Goal: Complete application form: Complete application form

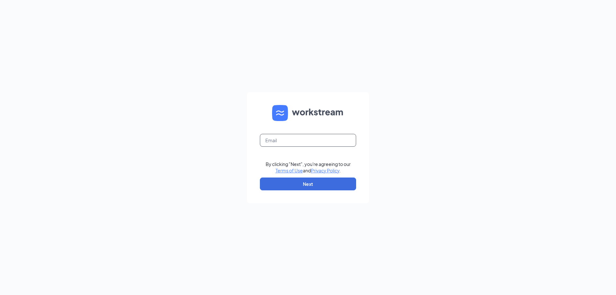
click at [299, 139] on input "text" at bounding box center [308, 140] width 96 height 13
type input "BK23661@yahoo.com"
click at [310, 181] on button "Next" at bounding box center [308, 184] width 96 height 13
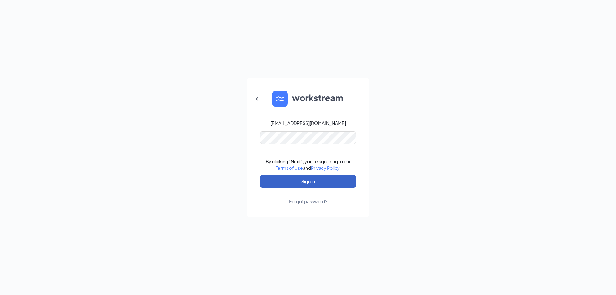
click at [326, 185] on button "Sign In" at bounding box center [308, 181] width 96 height 13
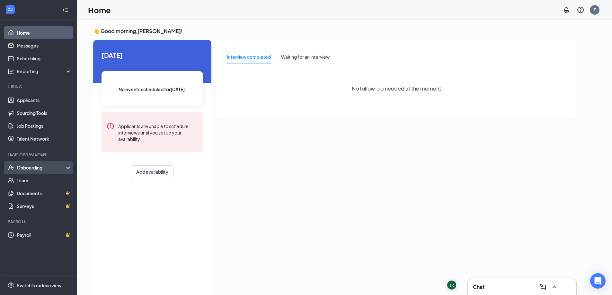
click at [38, 167] on div "Onboarding" at bounding box center [41, 167] width 49 height 6
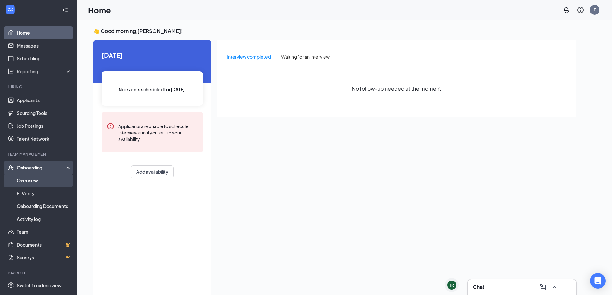
click at [36, 179] on link "Overview" at bounding box center [44, 180] width 55 height 13
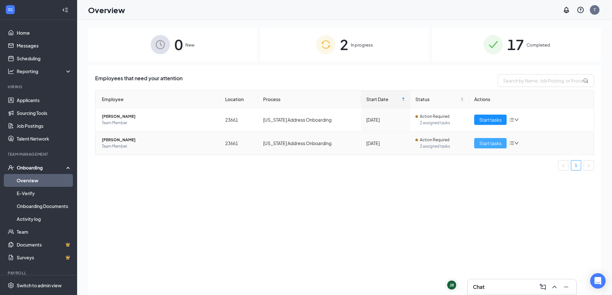
click at [485, 140] on span "Start tasks" at bounding box center [490, 143] width 22 height 7
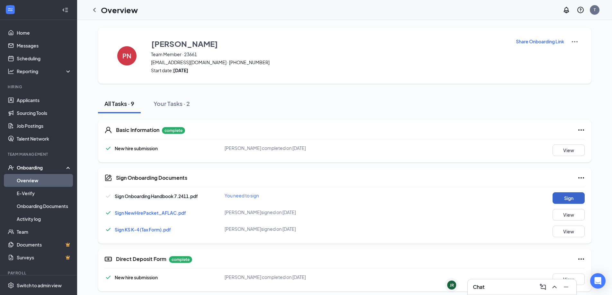
click at [555, 197] on button "Sign" at bounding box center [568, 198] width 32 height 12
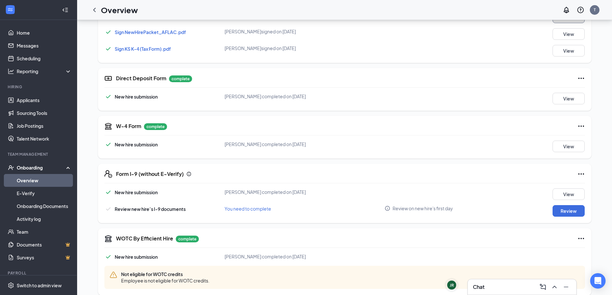
scroll to position [191, 0]
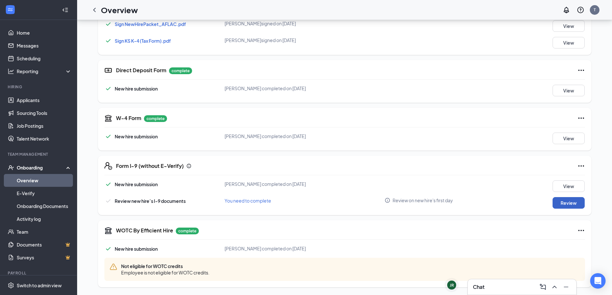
click at [569, 204] on button "Review" at bounding box center [568, 203] width 32 height 12
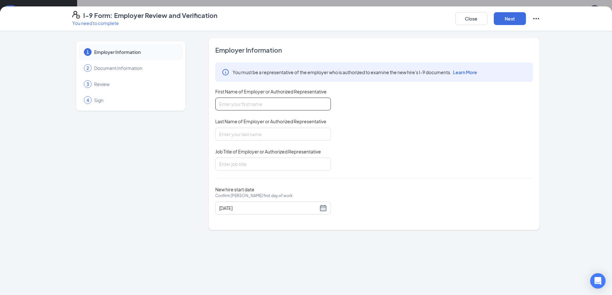
click at [273, 106] on input "First Name of Employer or Authorized Representative" at bounding box center [273, 104] width 116 height 13
type input "[PERSON_NAME]"
click at [222, 136] on input "Last Name of Employer or Authorized Representative" at bounding box center [273, 134] width 116 height 13
type input "[PERSON_NAME]"
click at [233, 164] on input "Job Title of Employer or Authorized Representative" at bounding box center [273, 164] width 116 height 13
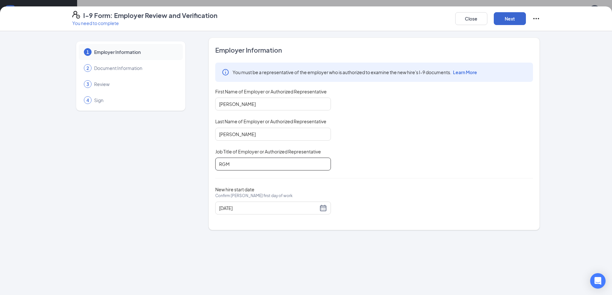
type input "RGM"
click at [503, 21] on button "Next" at bounding box center [509, 18] width 32 height 13
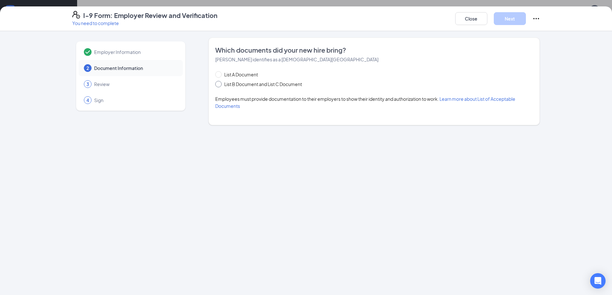
click at [220, 83] on input "List B Document and List C Document" at bounding box center [217, 83] width 4 height 4
radio input "true"
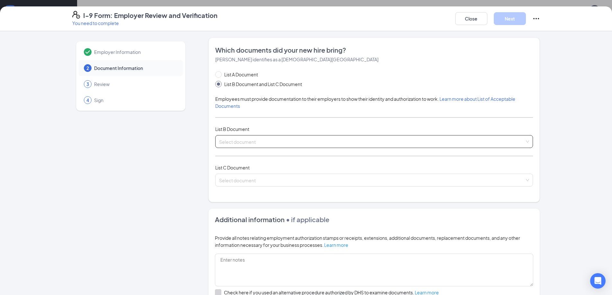
click at [244, 140] on input "search" at bounding box center [371, 140] width 305 height 10
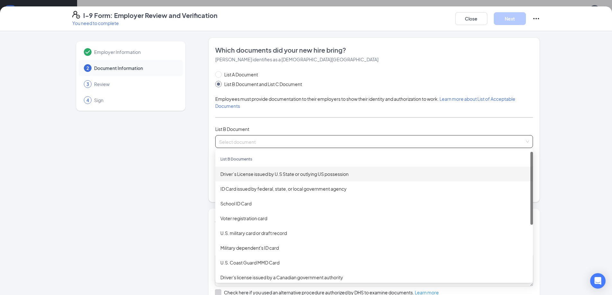
click at [265, 171] on div "Driver’s License issued by U.S State or outlying US possession" at bounding box center [373, 173] width 307 height 7
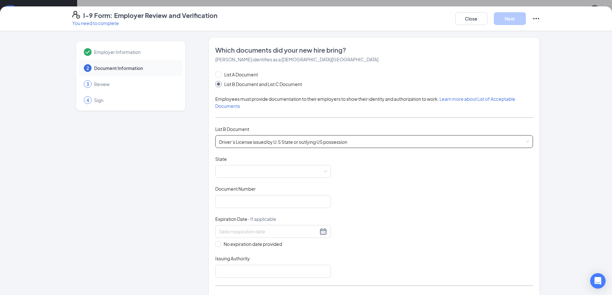
click at [265, 171] on span at bounding box center [273, 171] width 108 height 12
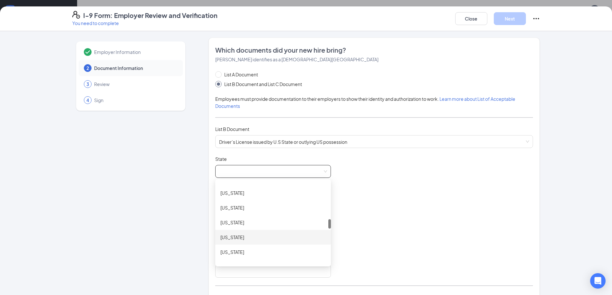
scroll to position [353, 0]
click at [230, 236] on div "[US_STATE]" at bounding box center [272, 234] width 105 height 7
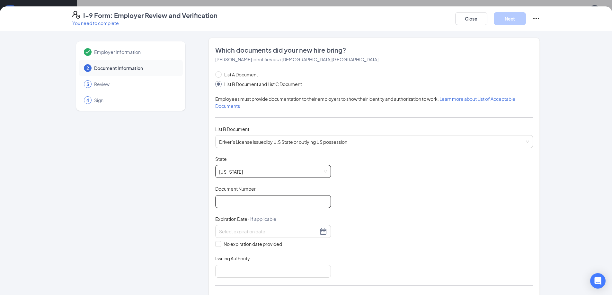
click at [221, 199] on input "Document Number" at bounding box center [273, 201] width 116 height 13
type input "V203147010"
click at [255, 233] on input at bounding box center [268, 231] width 99 height 7
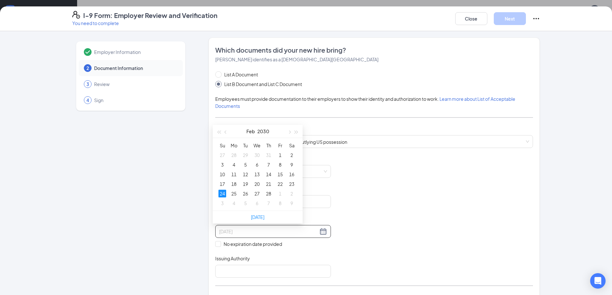
click at [220, 196] on div "24" at bounding box center [222, 194] width 8 height 8
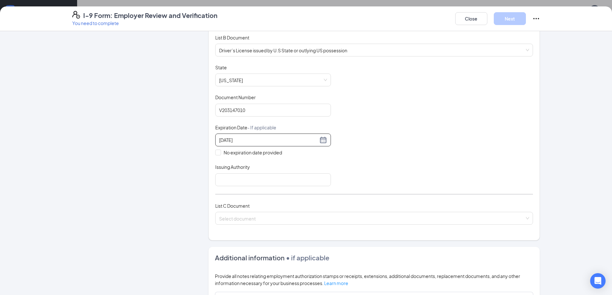
scroll to position [96, 0]
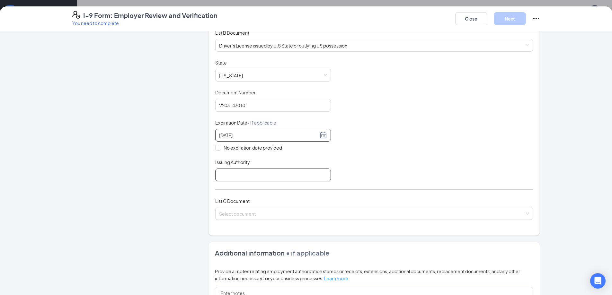
type input "[DATE]"
click at [240, 172] on input "Issuing Authority" at bounding box center [273, 175] width 116 height 13
type input "[US_STATE]"
click at [367, 151] on div "Document Title Driver’s License issued by U.S State or outlying US possession S…" at bounding box center [374, 120] width 318 height 122
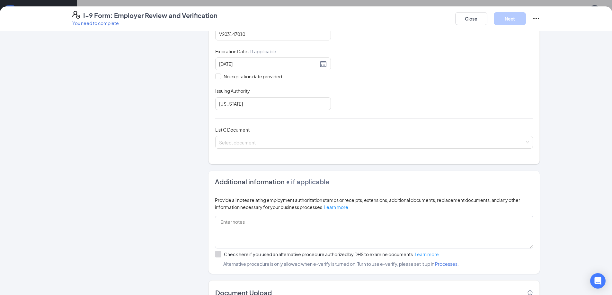
scroll to position [193, 0]
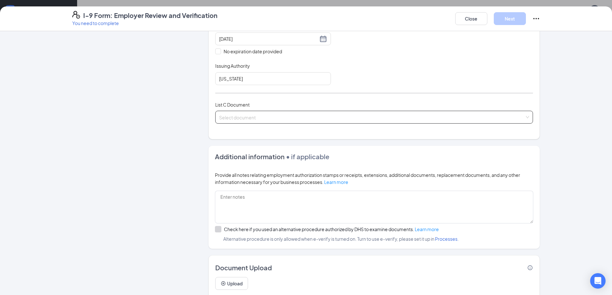
click at [504, 115] on input "search" at bounding box center [371, 116] width 305 height 10
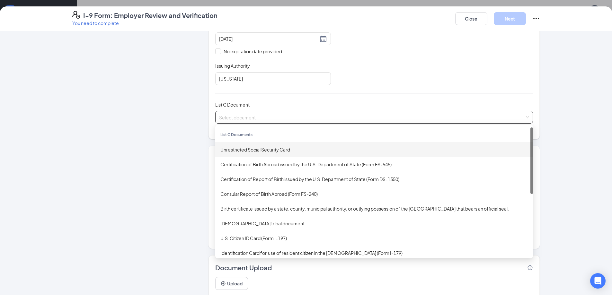
click at [285, 147] on div "Unrestricted Social Security Card" at bounding box center [373, 149] width 307 height 7
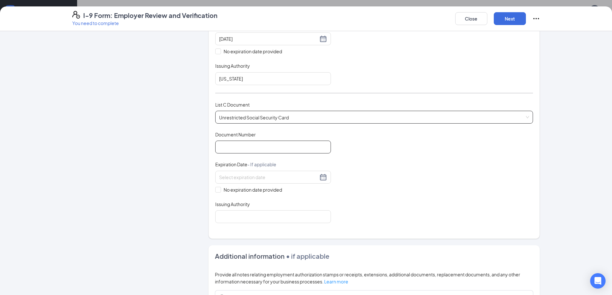
click at [278, 153] on input "Document Number" at bounding box center [273, 147] width 116 height 13
type input "431256376"
click at [216, 191] on input "No expiration date provided" at bounding box center [217, 189] width 4 height 4
checkbox input "true"
click at [228, 217] on input "Issuing Authority" at bounding box center [273, 218] width 116 height 13
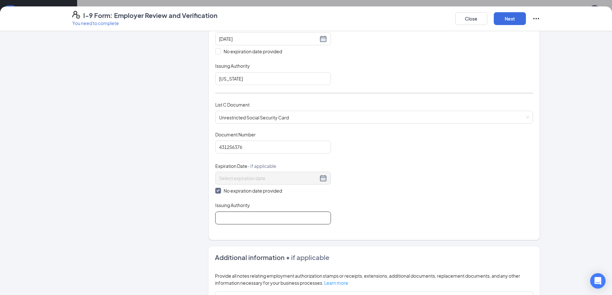
type input "Social Security"
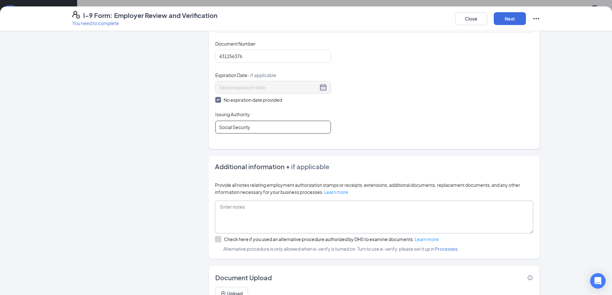
scroll to position [315, 0]
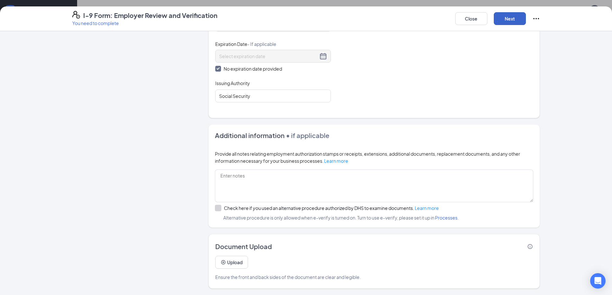
click at [510, 21] on button "Next" at bounding box center [509, 18] width 32 height 13
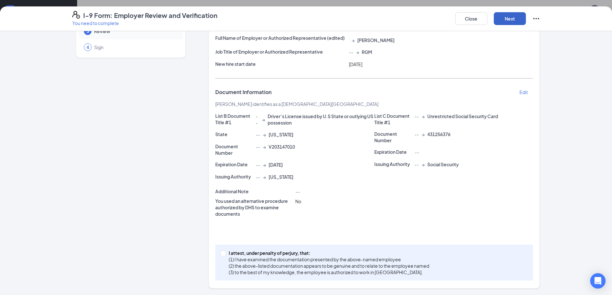
scroll to position [53, 0]
click at [216, 250] on div "I attest, under penalty of [PERSON_NAME], that: (1) I have examined the documen…" at bounding box center [374, 263] width 318 height 36
click at [220, 252] on input "I attest, under penalty of [PERSON_NAME], that: (1) I have examined the documen…" at bounding box center [222, 252] width 4 height 4
checkbox input "true"
click at [505, 21] on button "Next" at bounding box center [509, 18] width 32 height 13
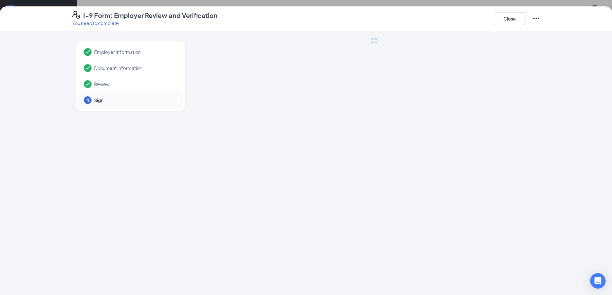
scroll to position [0, 0]
